Goal: Information Seeking & Learning: Learn about a topic

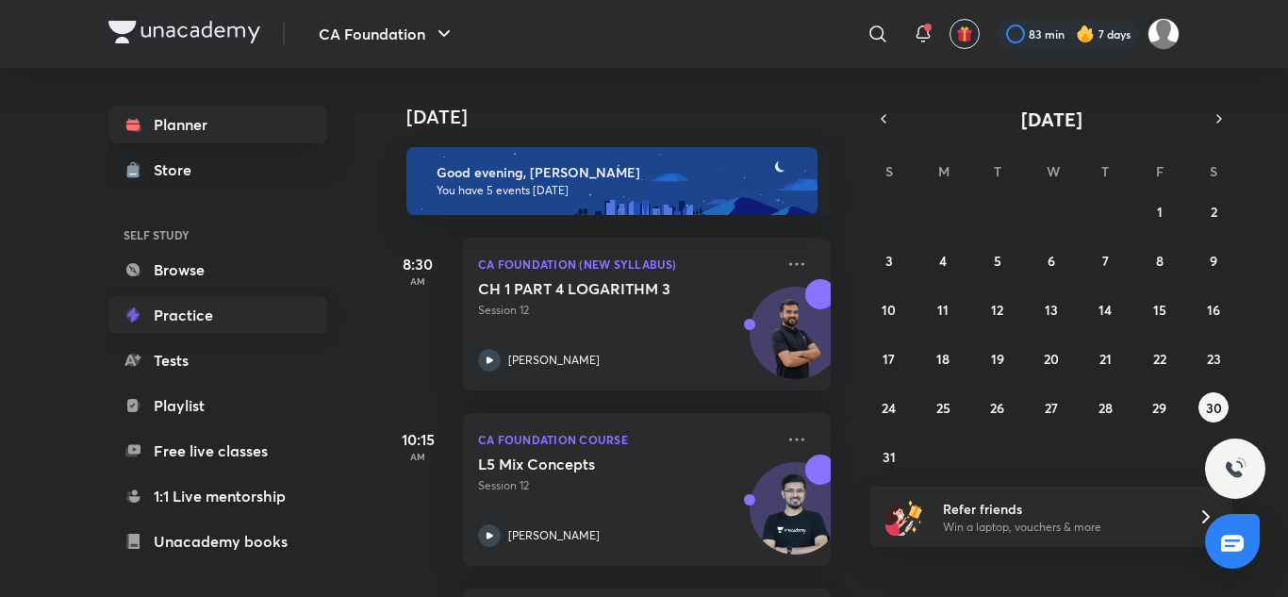
click at [220, 301] on link "Practice" at bounding box center [217, 315] width 219 height 38
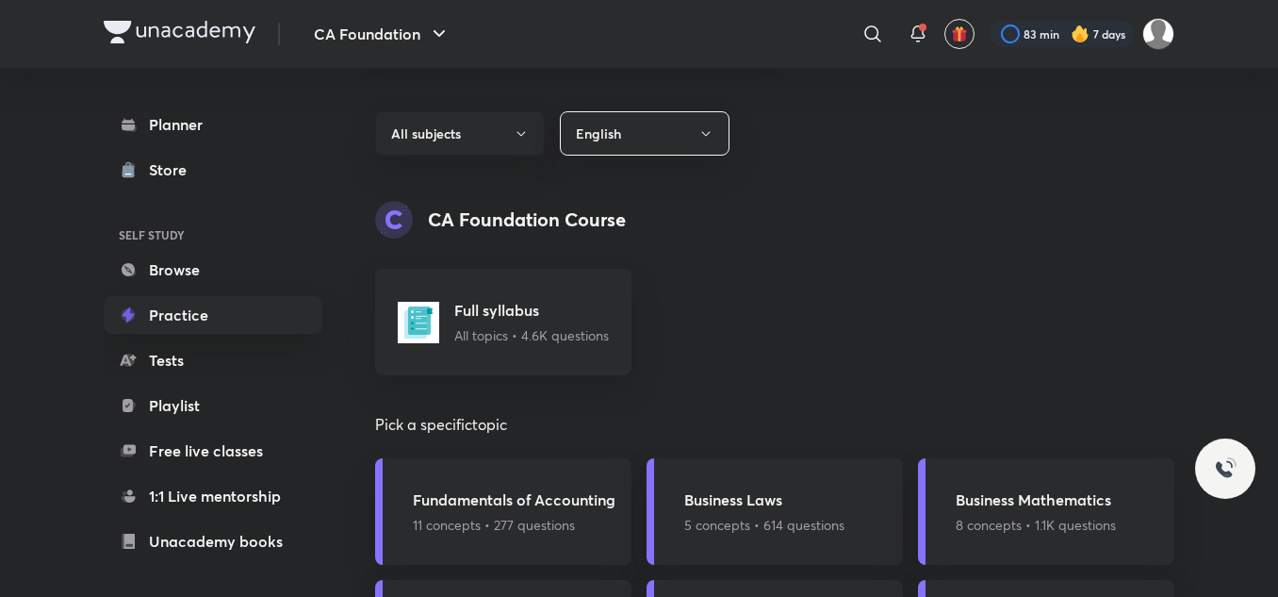
scroll to position [1037, 0]
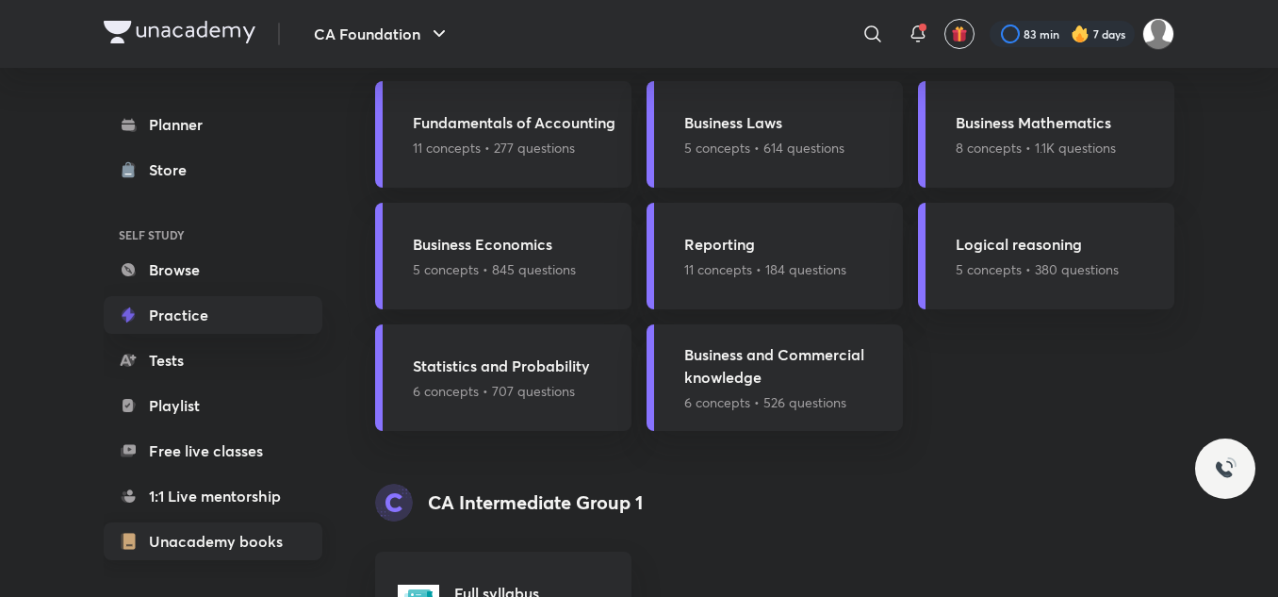
click at [265, 538] on link "Unacademy books" at bounding box center [213, 541] width 219 height 38
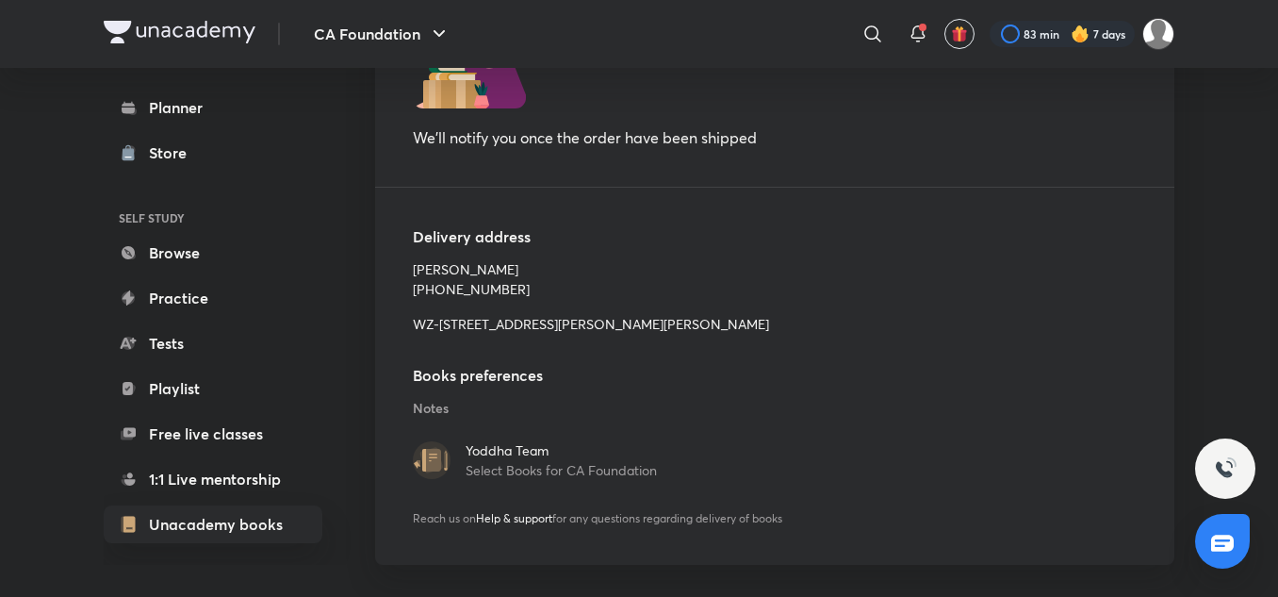
scroll to position [391, 0]
click at [181, 102] on link "Planner" at bounding box center [213, 106] width 219 height 38
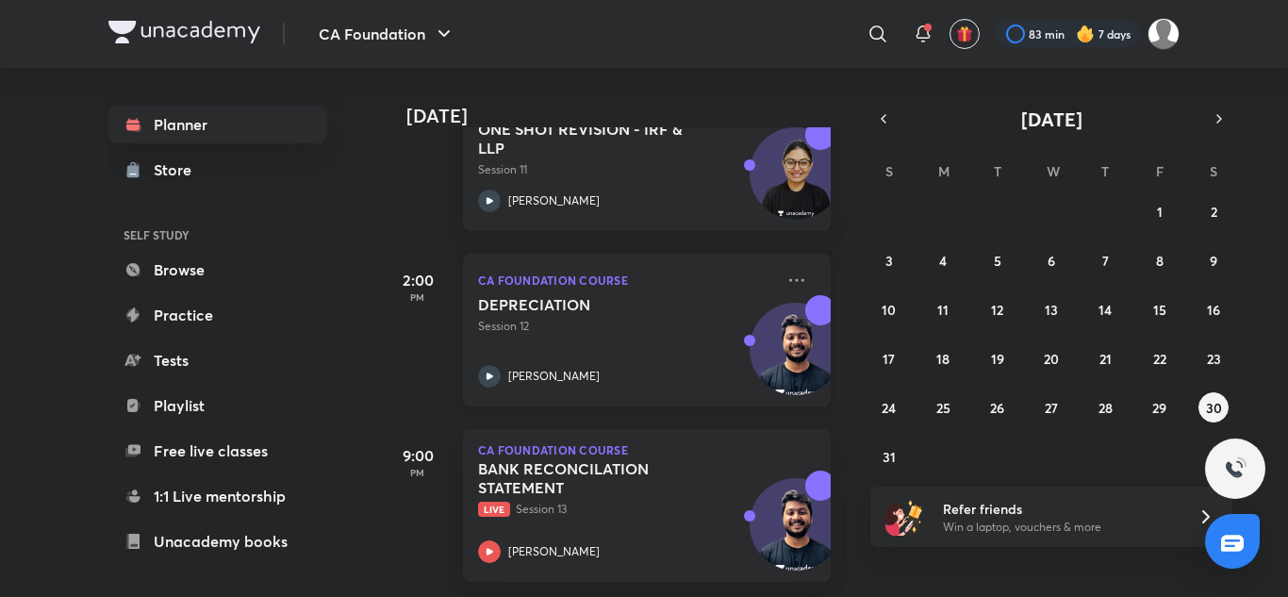
scroll to position [524, 0]
click at [489, 548] on icon at bounding box center [489, 551] width 7 height 7
